Goal: Transaction & Acquisition: Subscribe to service/newsletter

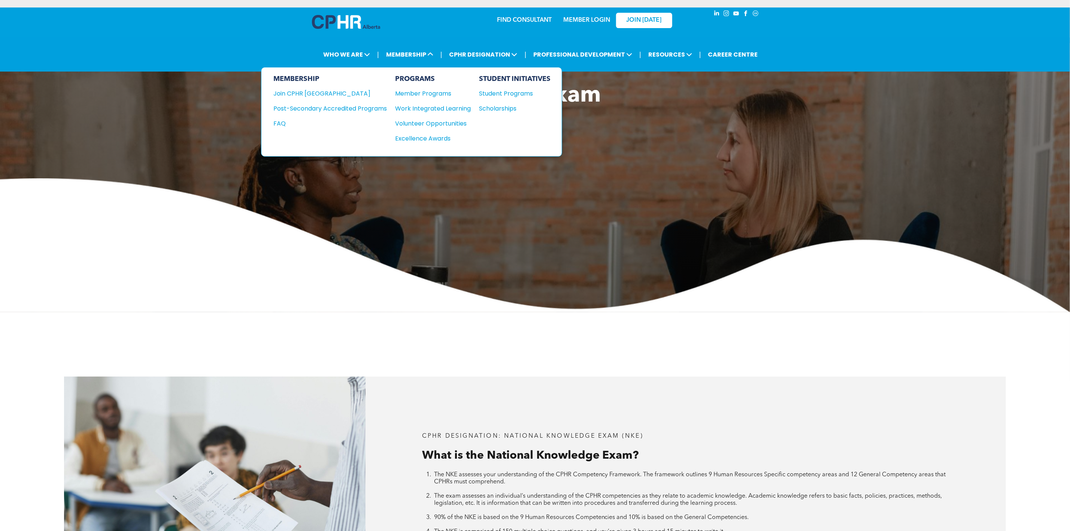
click at [371, 107] on div "Post-Secondary Accredited Programs" at bounding box center [324, 108] width 102 height 9
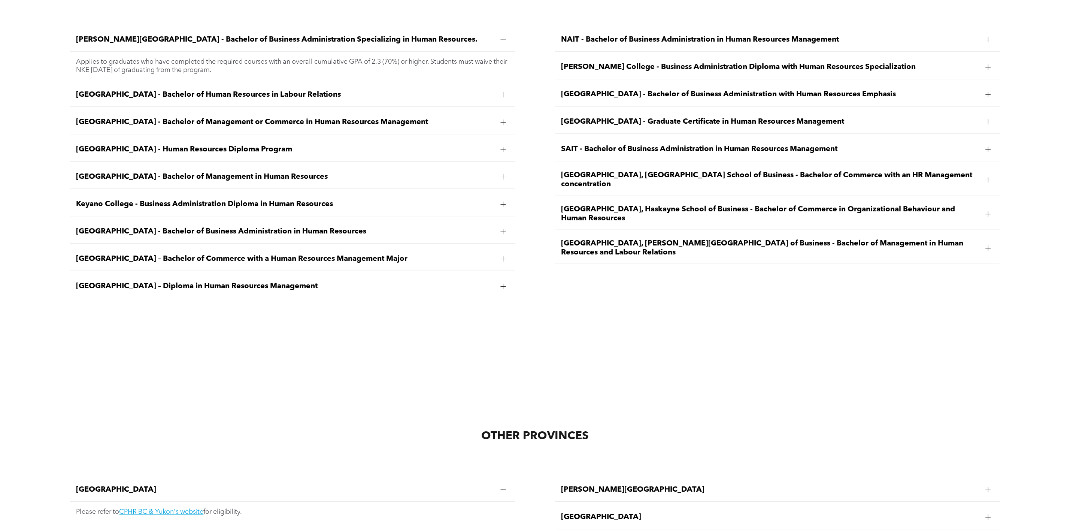
scroll to position [1460, 0]
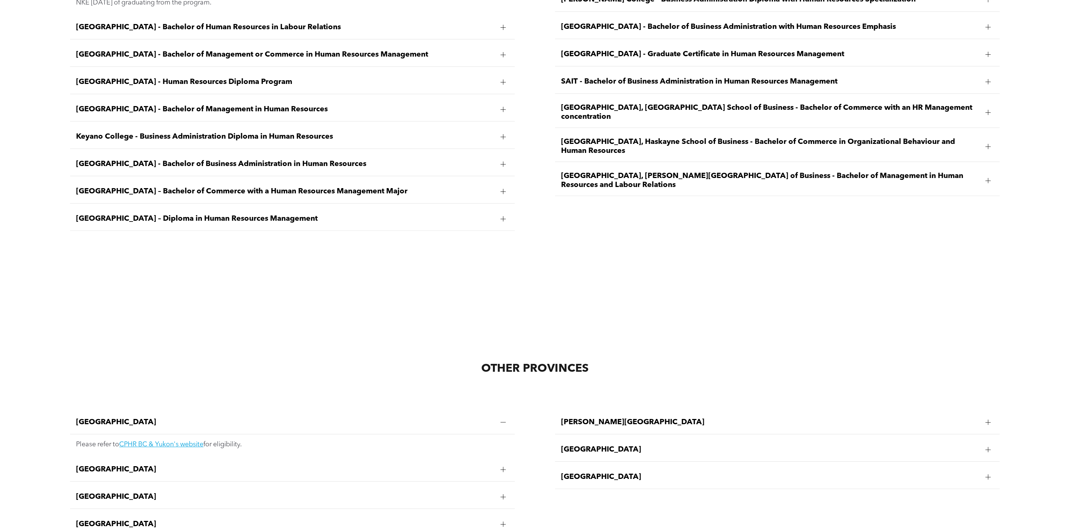
click at [674, 172] on span "University of Lethbridge, Dhillon School of Business - Bachelor of Management i…" at bounding box center [770, 181] width 418 height 18
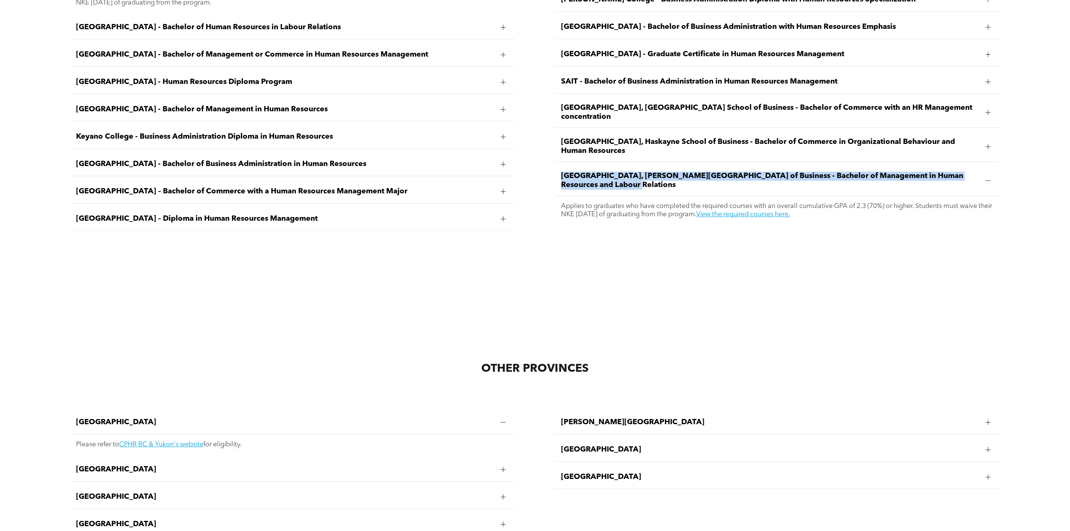
drag, startPoint x: 619, startPoint y: 174, endPoint x: 558, endPoint y: 157, distance: 63.7
click at [558, 166] on div "University of Lethbridge, Dhillon School of Business - Bachelor of Management i…" at bounding box center [777, 181] width 445 height 30
copy span "University of Lethbridge, Dhillon School of Business - Bachelor of Management i…"
click at [755, 166] on div "University of Lethbridge, Dhillon School of Business - Bachelor of Management i…" at bounding box center [777, 181] width 445 height 30
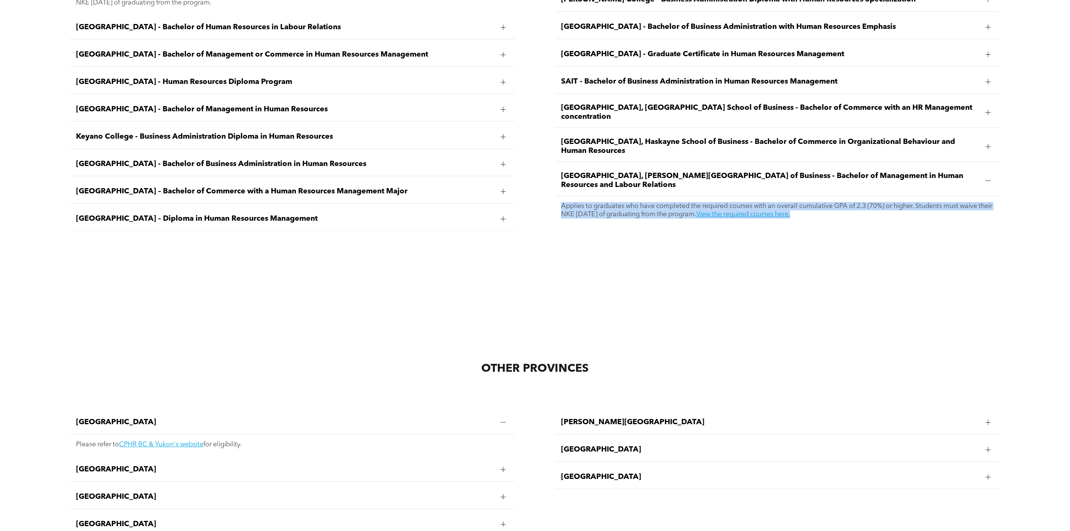
drag, startPoint x: 870, startPoint y: 203, endPoint x: 562, endPoint y: 190, distance: 308.1
click at [562, 202] on p "Applies to graduates who have completed the required courses with an overall cu…" at bounding box center [777, 210] width 433 height 16
copy p "Applies to graduates who have completed the required courses with an overall cu…"
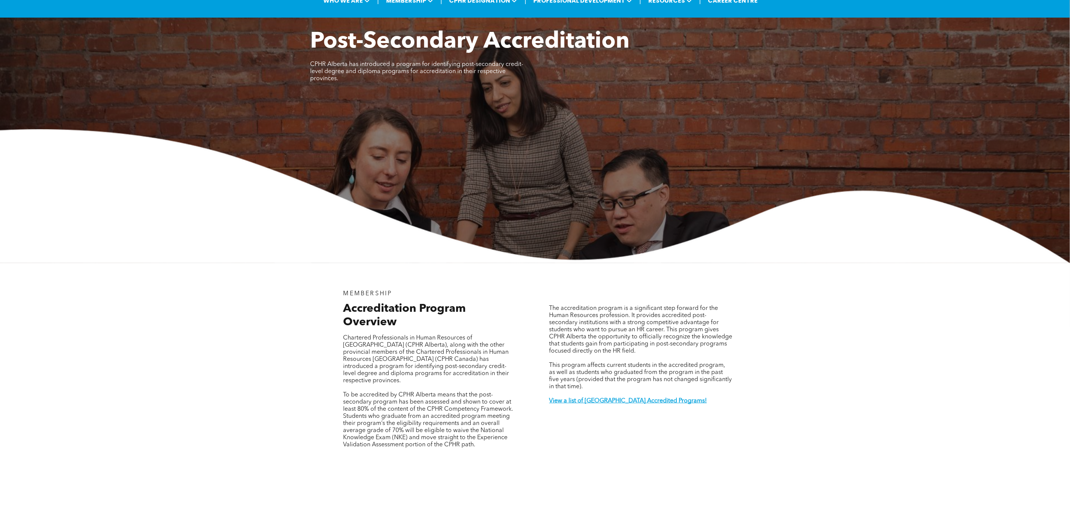
scroll to position [0, 0]
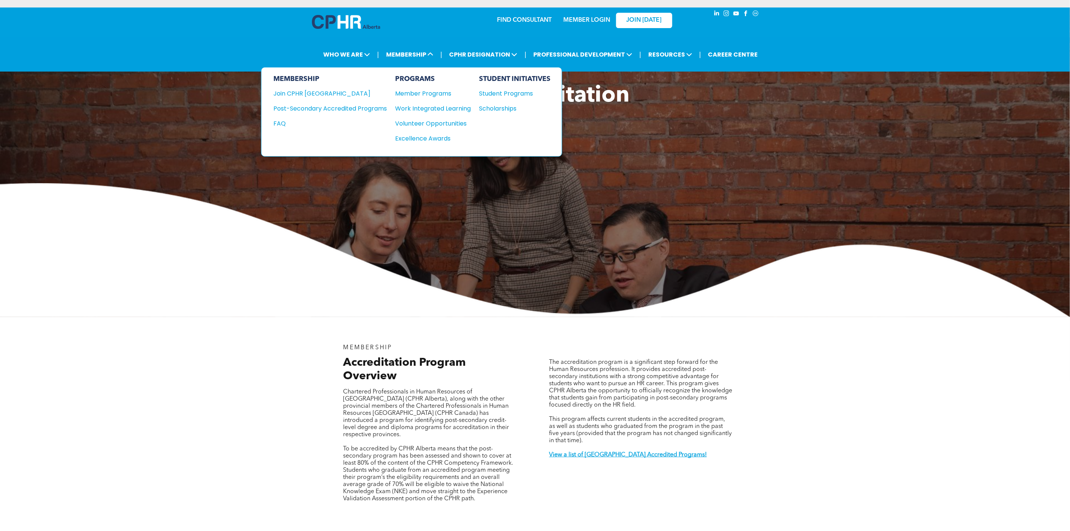
click at [423, 122] on div "Volunteer Opportunities" at bounding box center [429, 123] width 68 height 9
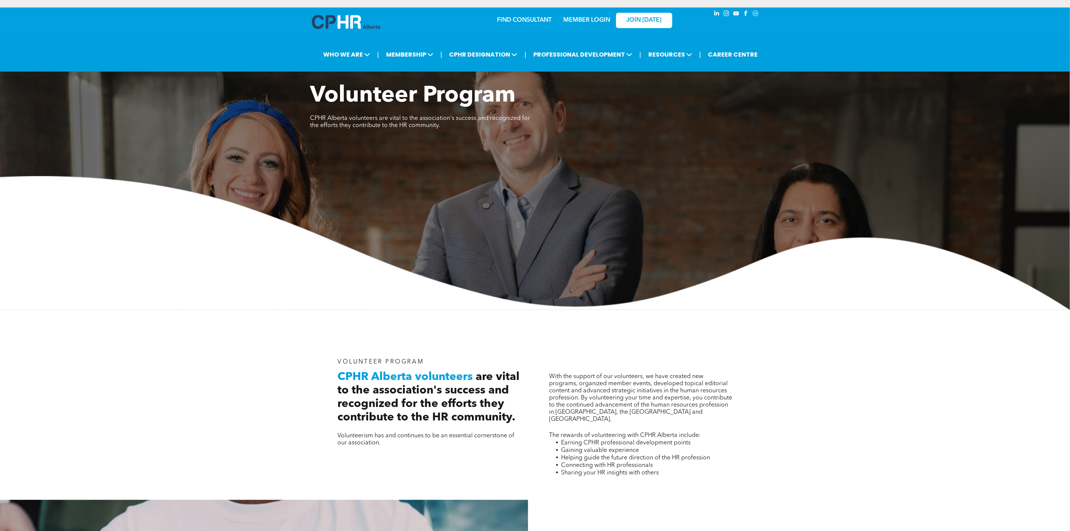
click at [639, 9] on div "JOIN [DATE]" at bounding box center [639, 20] width 69 height 24
click at [640, 15] on link "JOIN [DATE]" at bounding box center [644, 20] width 56 height 15
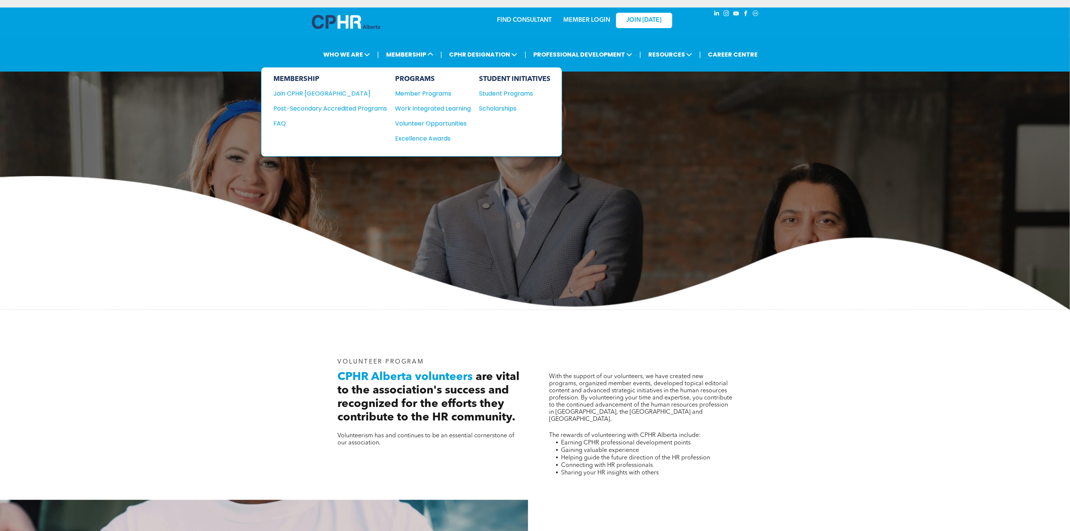
click at [316, 92] on div "Join CPHR [GEOGRAPHIC_DATA]" at bounding box center [324, 93] width 102 height 9
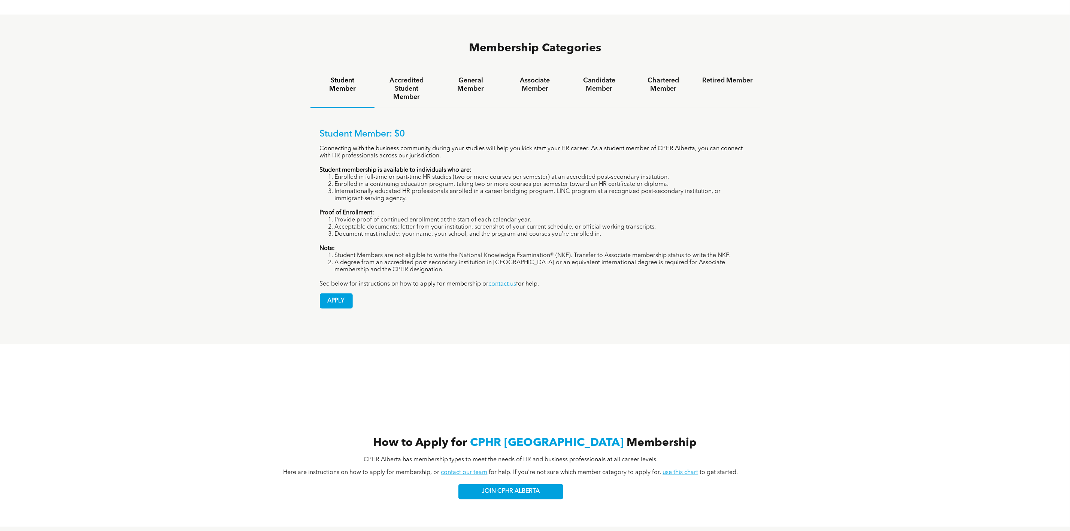
scroll to position [506, 0]
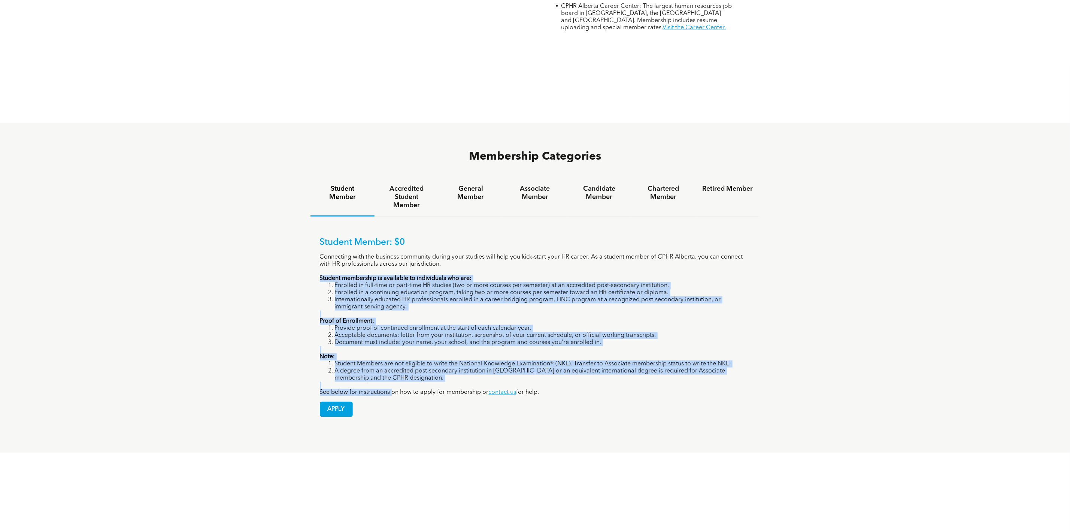
drag, startPoint x: 319, startPoint y: 237, endPoint x: 392, endPoint y: 358, distance: 140.8
click at [392, 358] on div "Student Member: $0 Connecting with the business community during your studies w…" at bounding box center [535, 316] width 431 height 159
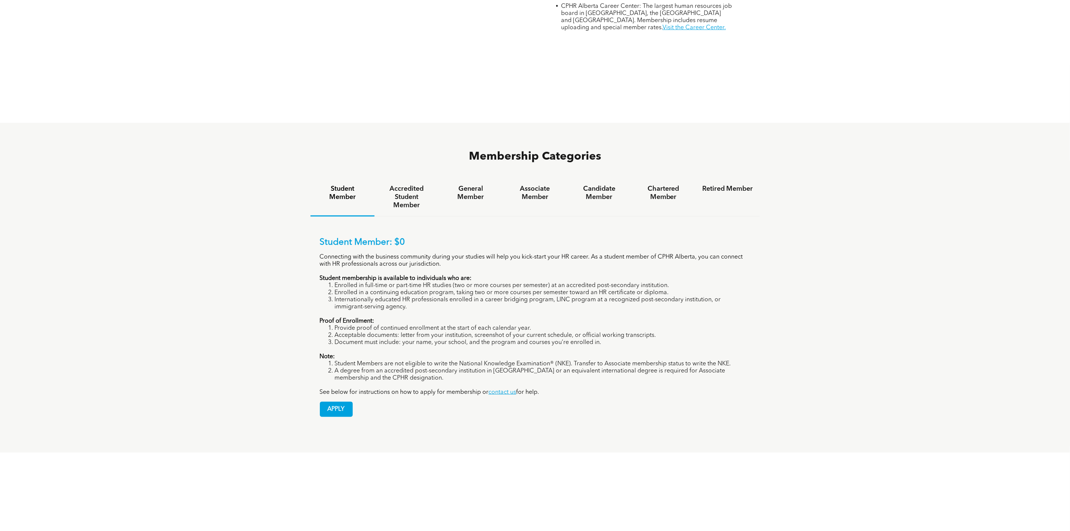
click at [417, 396] on div "APPLY" at bounding box center [535, 406] width 431 height 21
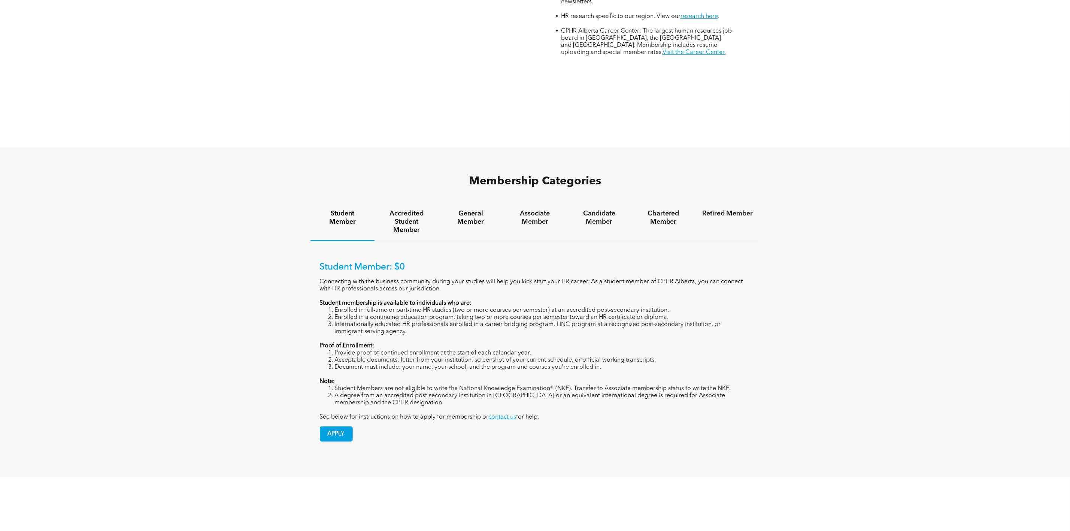
scroll to position [393, 0]
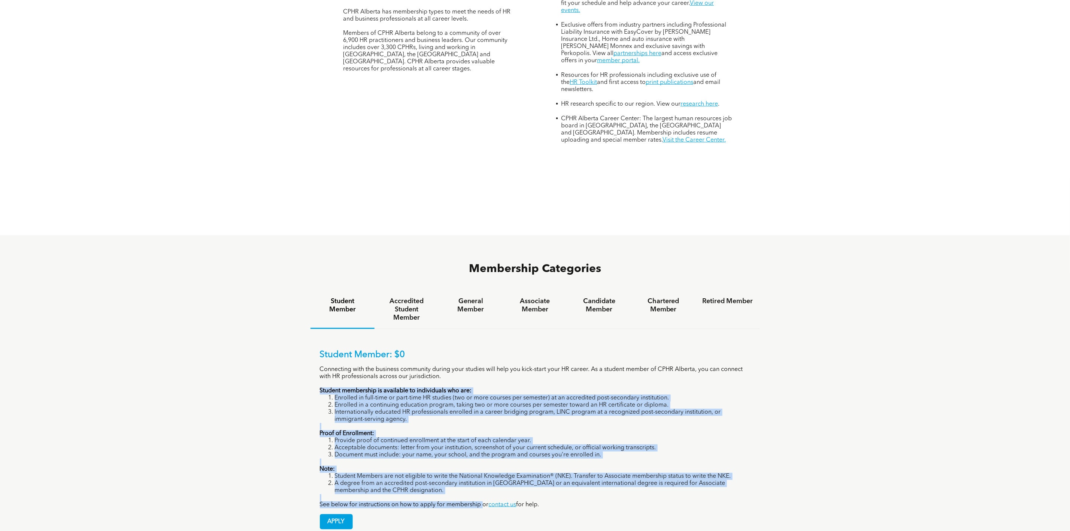
drag, startPoint x: 319, startPoint y: 352, endPoint x: 483, endPoint y: 468, distance: 201.2
click at [483, 468] on div "Student Member: $0 Connecting with the business community during your studies w…" at bounding box center [535, 428] width 431 height 159
copy div "Loremip dolorsitam co adipiscin el seddoeiusmo tem inc: Utlabore et dolo-magn a…"
